Goal: Navigation & Orientation: Find specific page/section

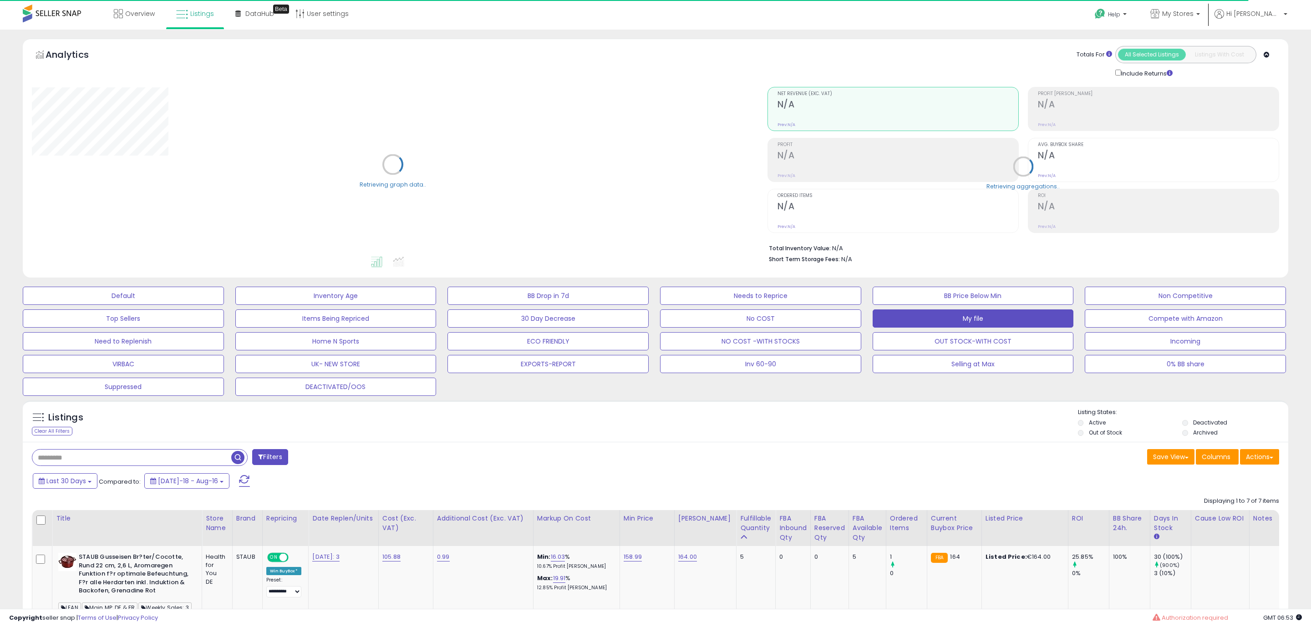
type input "**********"
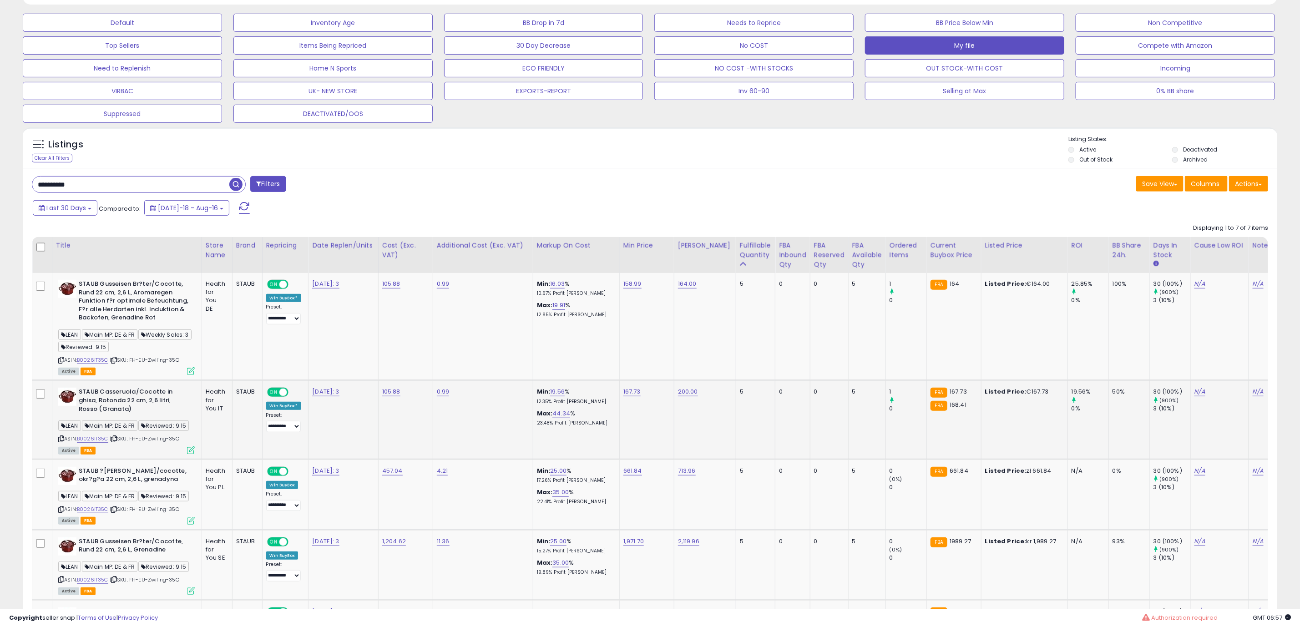
scroll to position [137, 0]
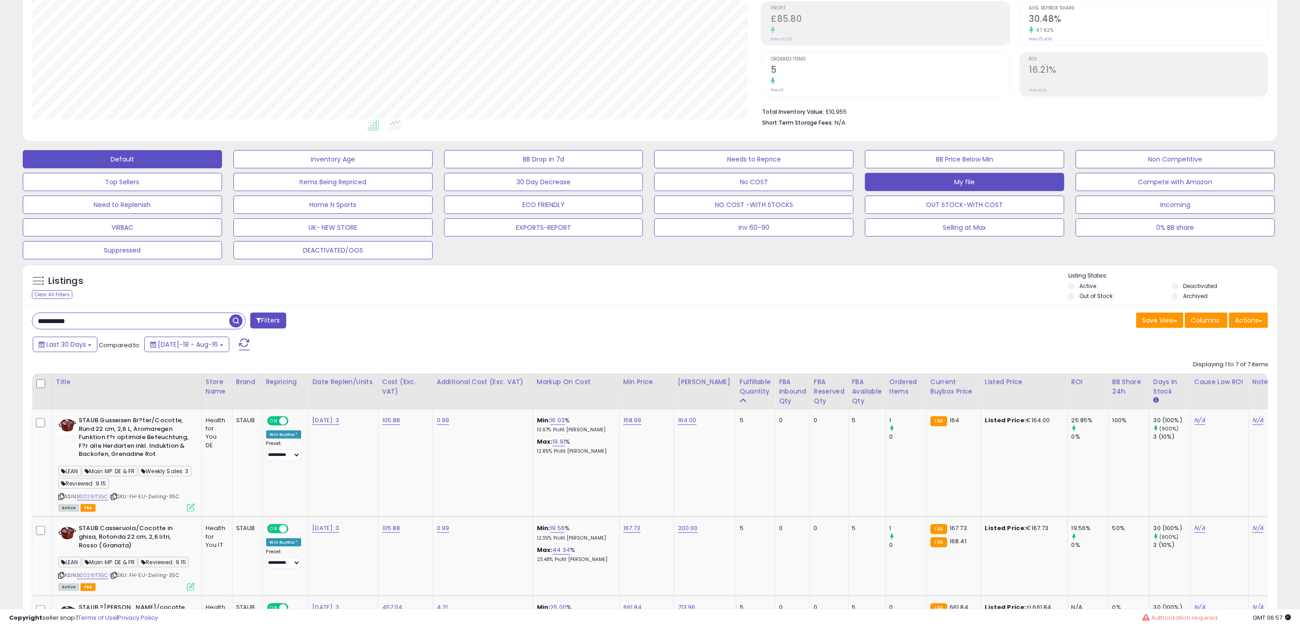
drag, startPoint x: 56, startPoint y: 291, endPoint x: 70, endPoint y: 291, distance: 13.7
click at [56, 291] on div "Clear All Filters" at bounding box center [52, 294] width 41 height 9
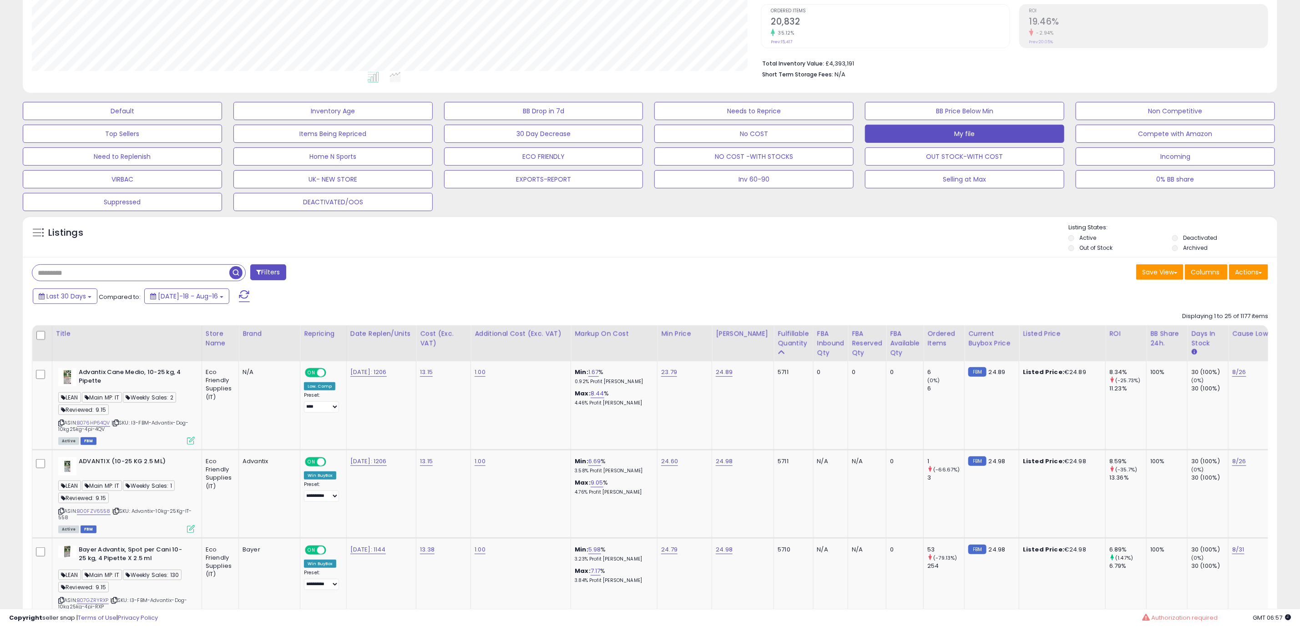
scroll to position [207, 0]
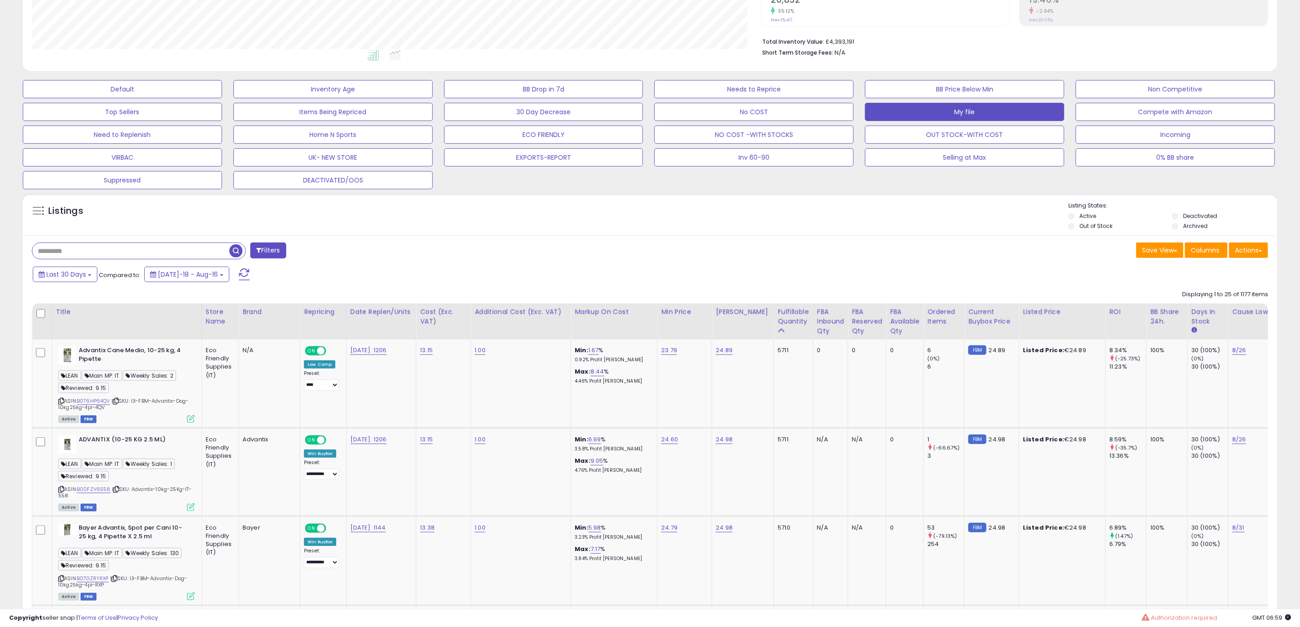
click at [71, 272] on span "Last 30 Days" at bounding box center [66, 274] width 40 height 9
type input "**********"
click at [71, 304] on li "Last 7 Days" at bounding box center [73, 302] width 73 height 12
click at [248, 269] on button "Apply" at bounding box center [237, 272] width 29 height 15
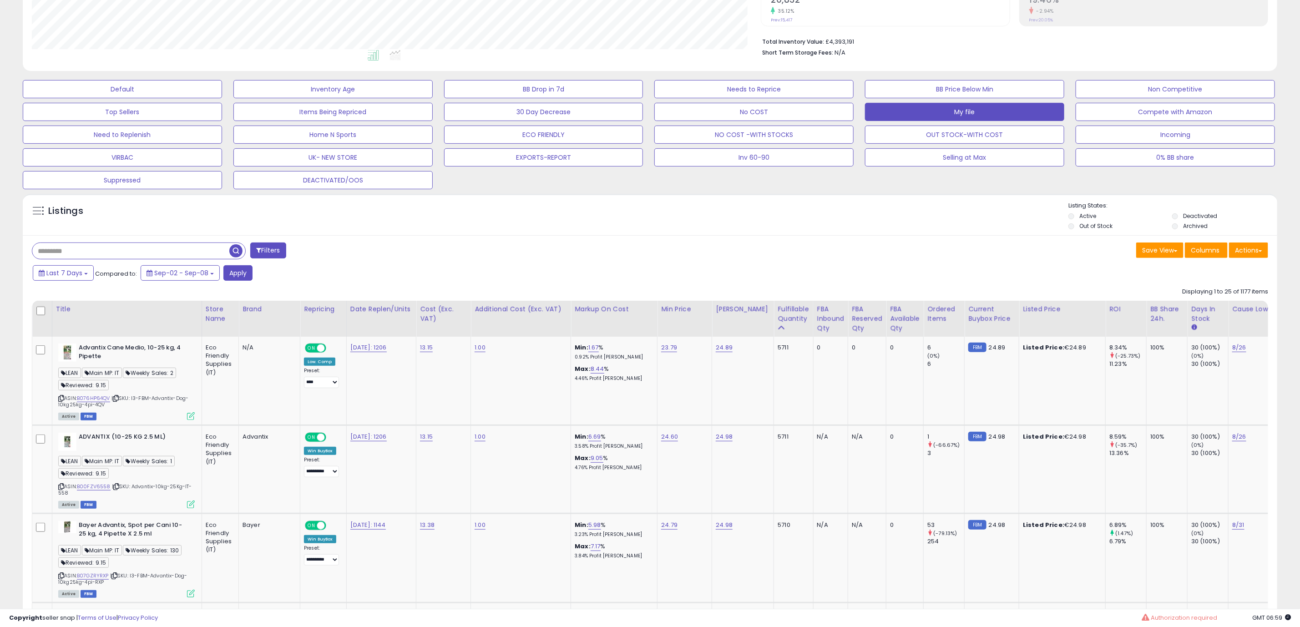
click at [233, 189] on div "Default Inventory Age BB Drop in 7d Needs to Reprice BB Price Below Min Non Com…" at bounding box center [650, 133] width 1278 height 114
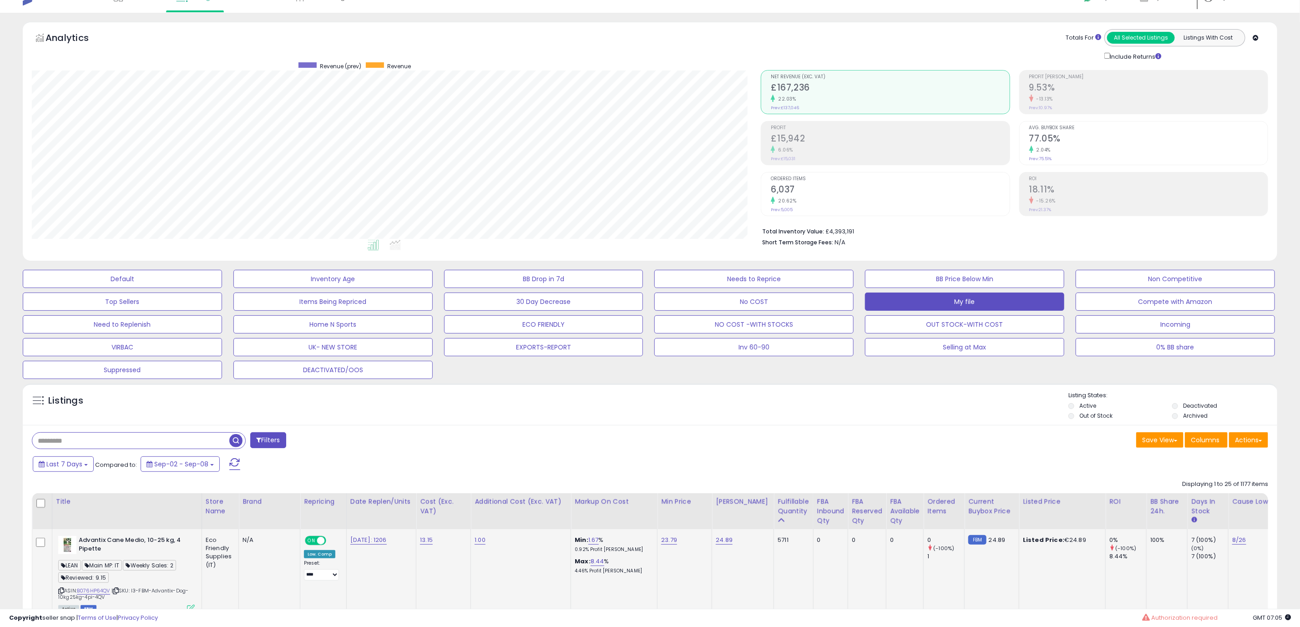
scroll to position [0, 0]
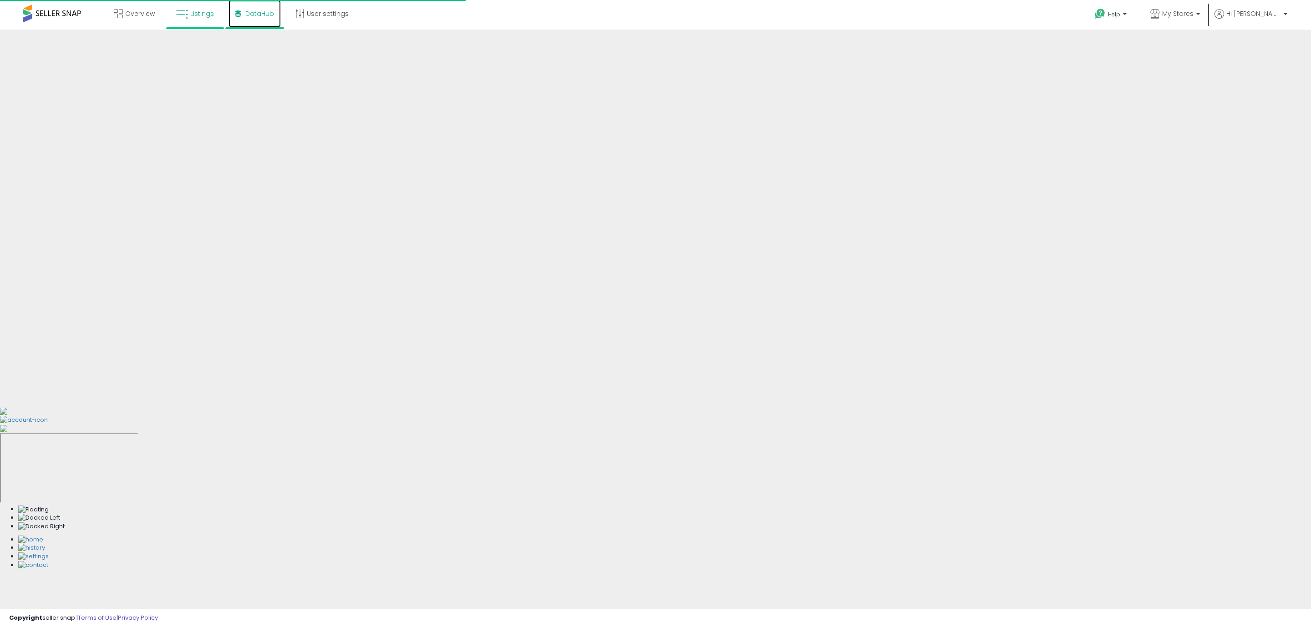
click at [261, 17] on span "DataHub" at bounding box center [259, 13] width 29 height 9
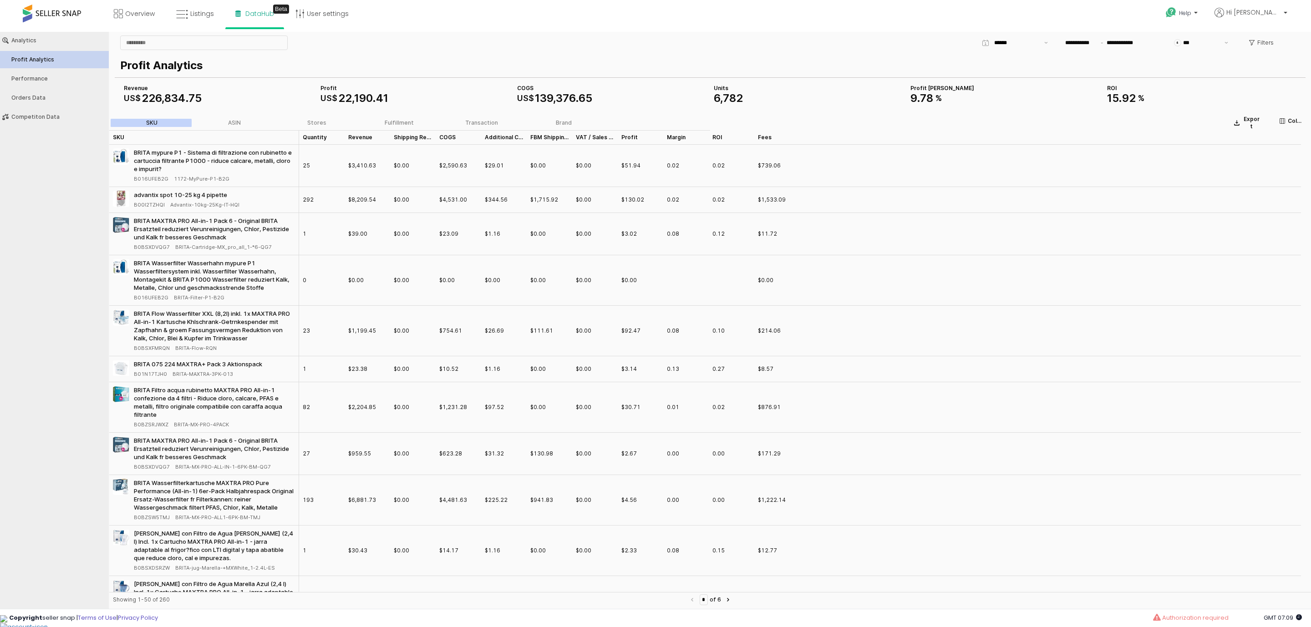
click at [708, 24] on div "Overview Listings Beta" at bounding box center [427, 19] width 869 height 39
